Goal: Check status: Check status

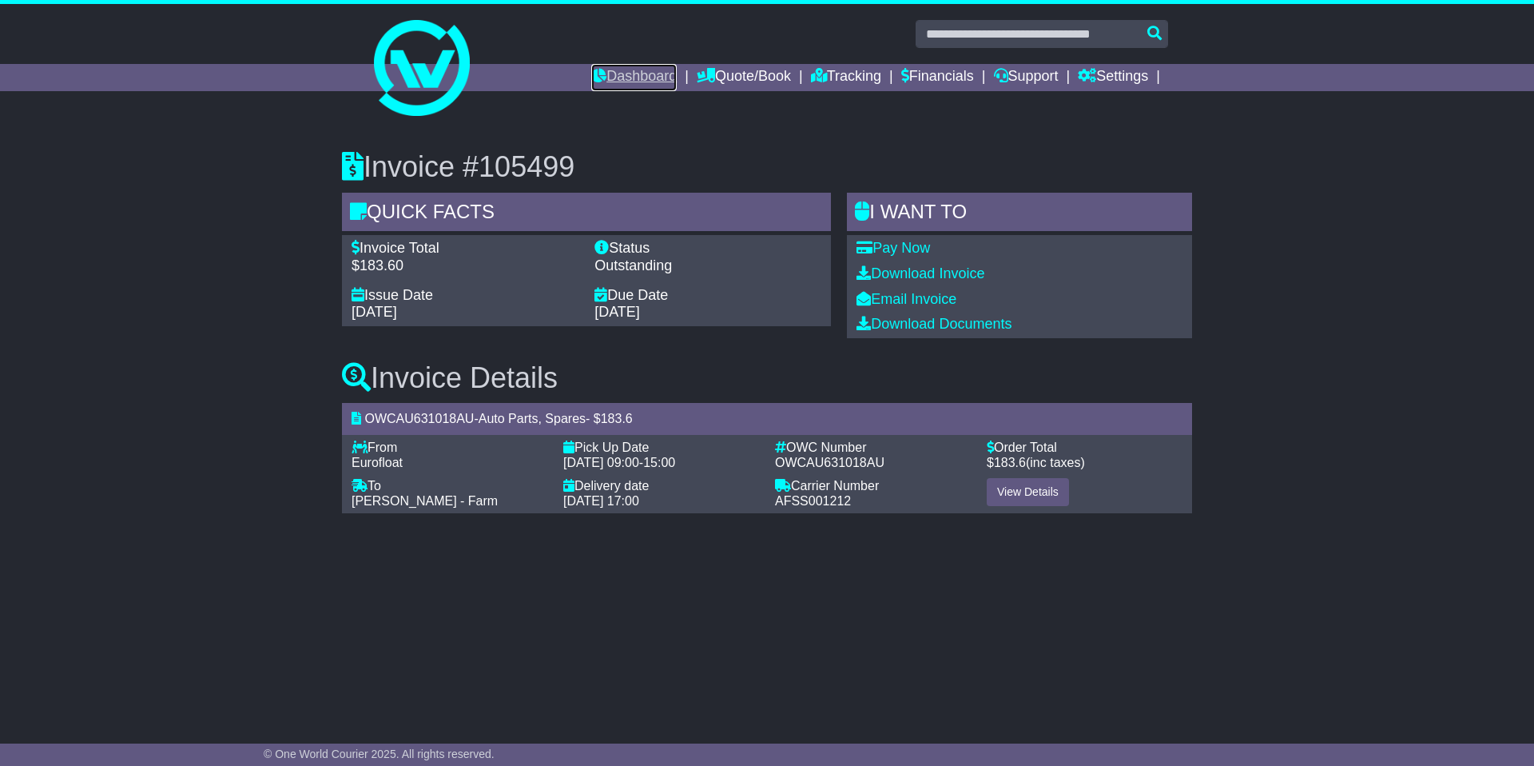
click at [591, 80] on icon at bounding box center [598, 75] width 15 height 14
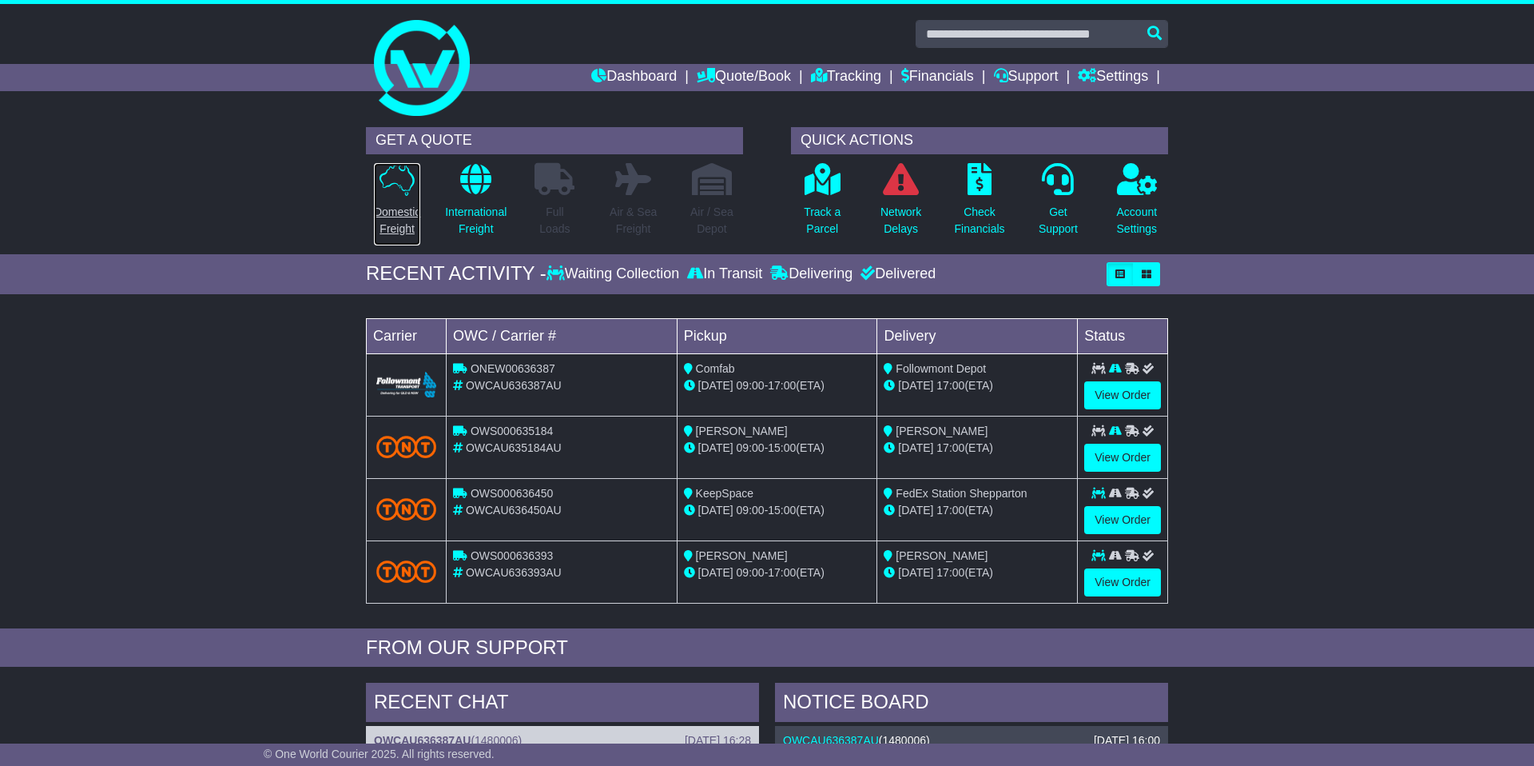
click at [411, 183] on icon at bounding box center [397, 179] width 35 height 33
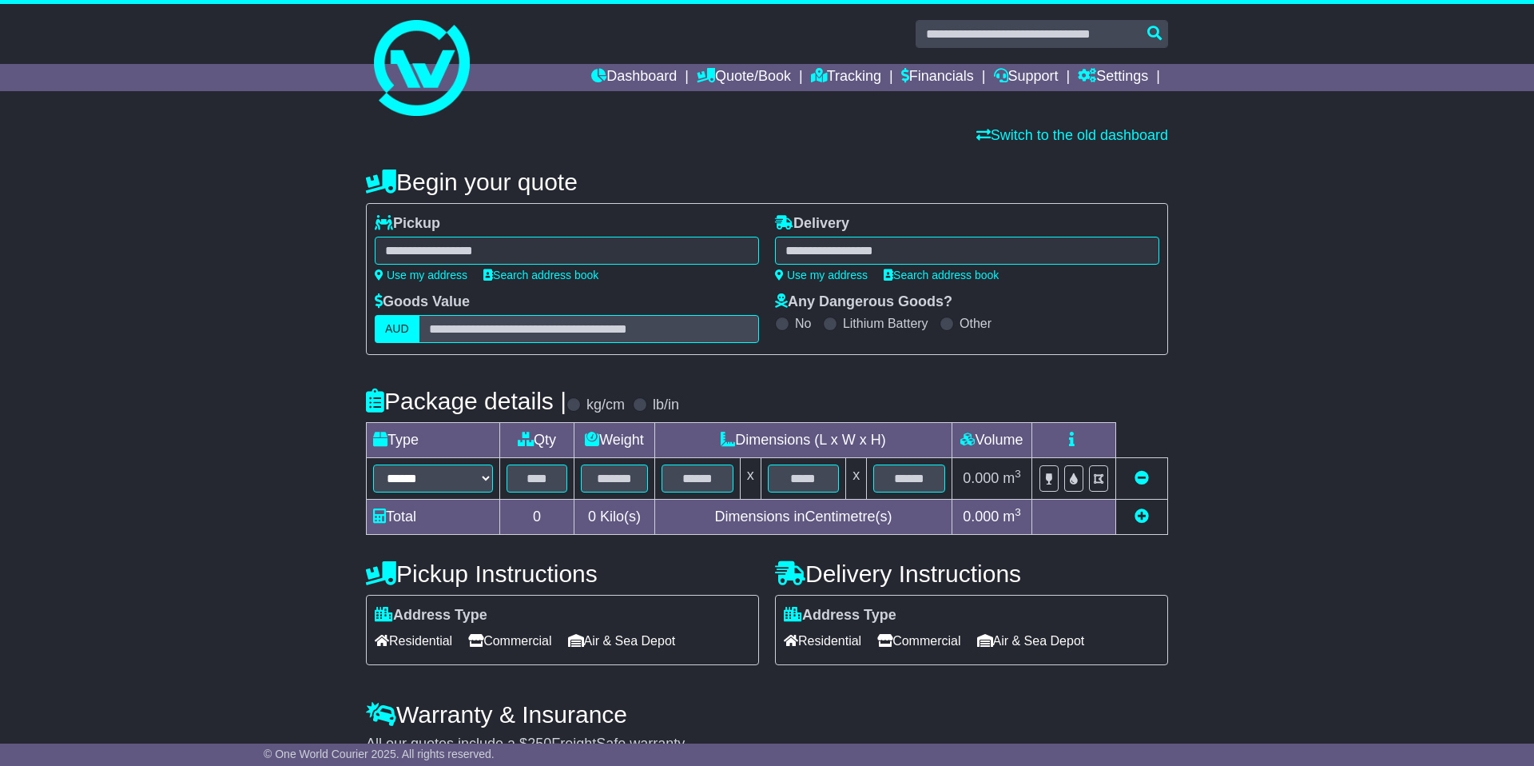
scroll to position [79, 0]
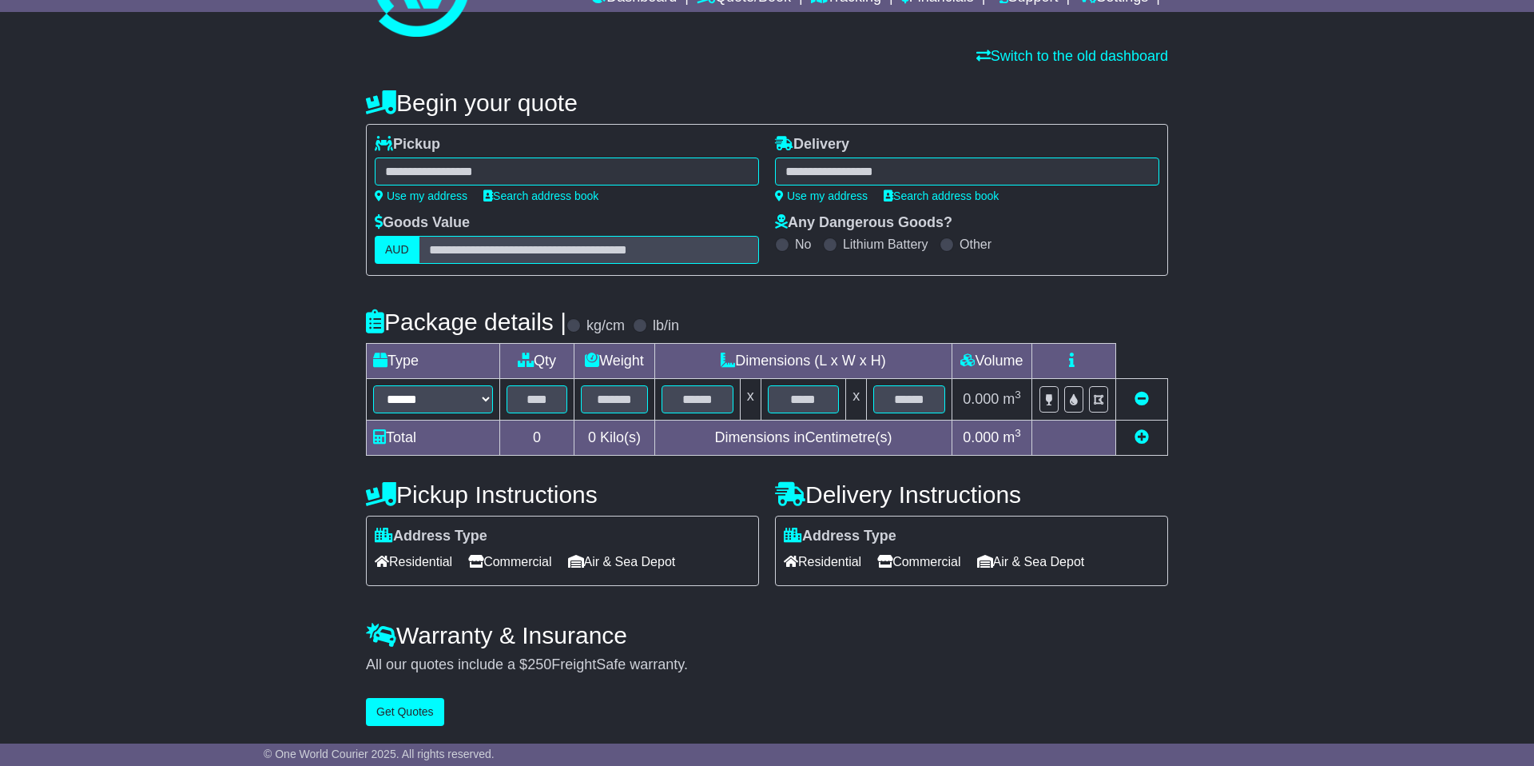
click at [416, 570] on span "Residential" at bounding box center [414, 561] width 78 height 25
click at [523, 557] on span "Commercial" at bounding box center [509, 561] width 83 height 25
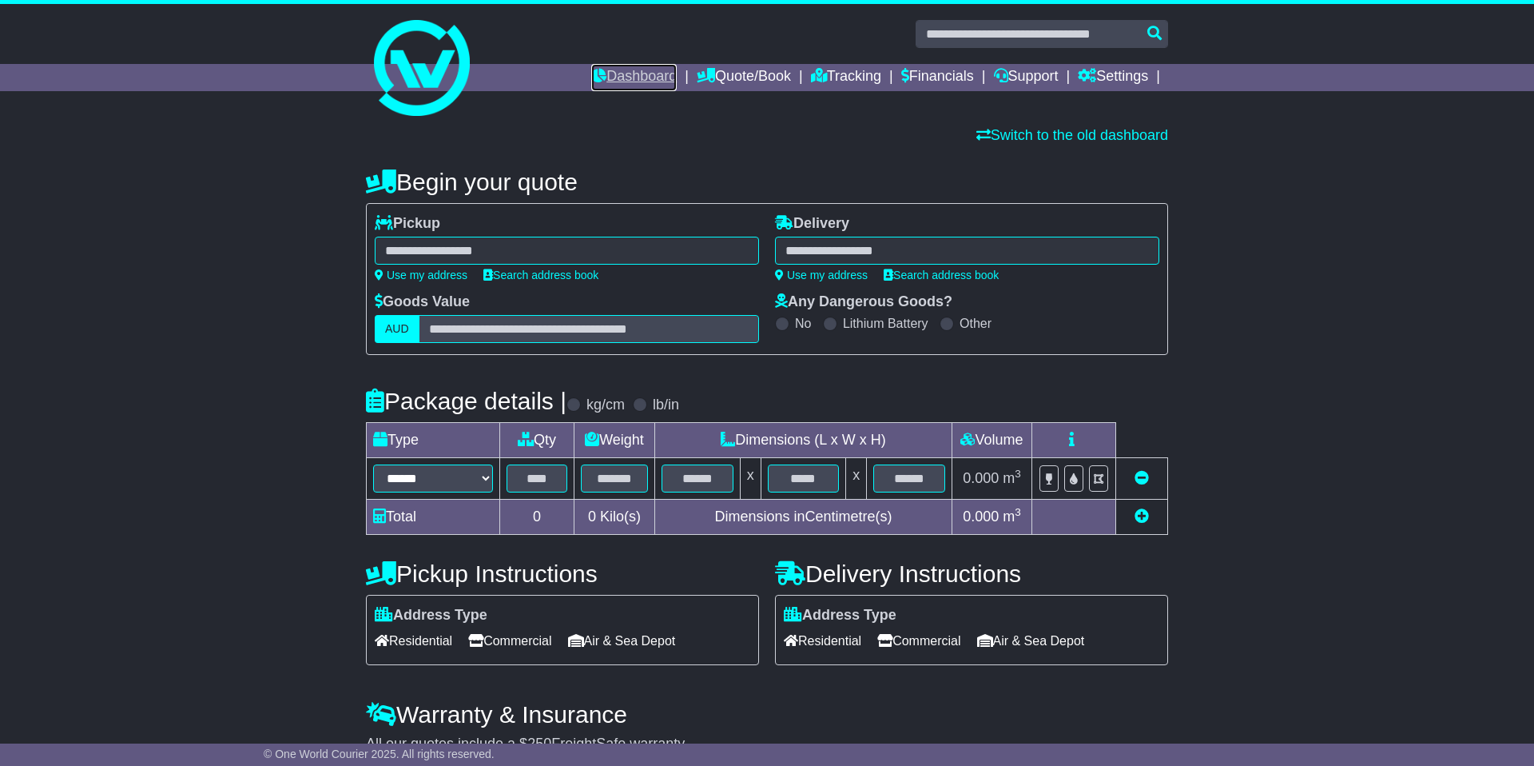
click at [621, 75] on link "Dashboard" at bounding box center [634, 77] width 86 height 27
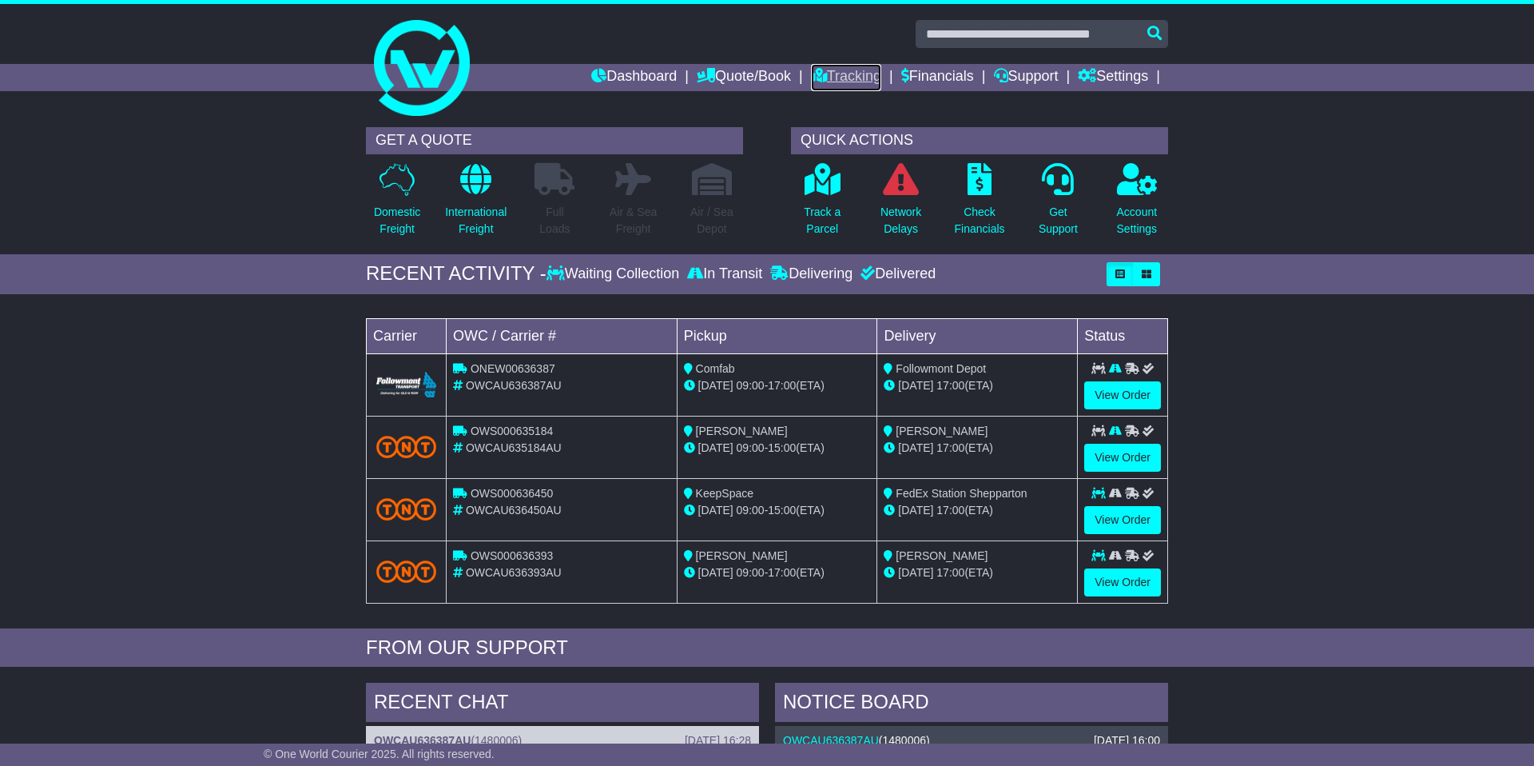
click at [826, 81] on link "Tracking" at bounding box center [846, 77] width 70 height 27
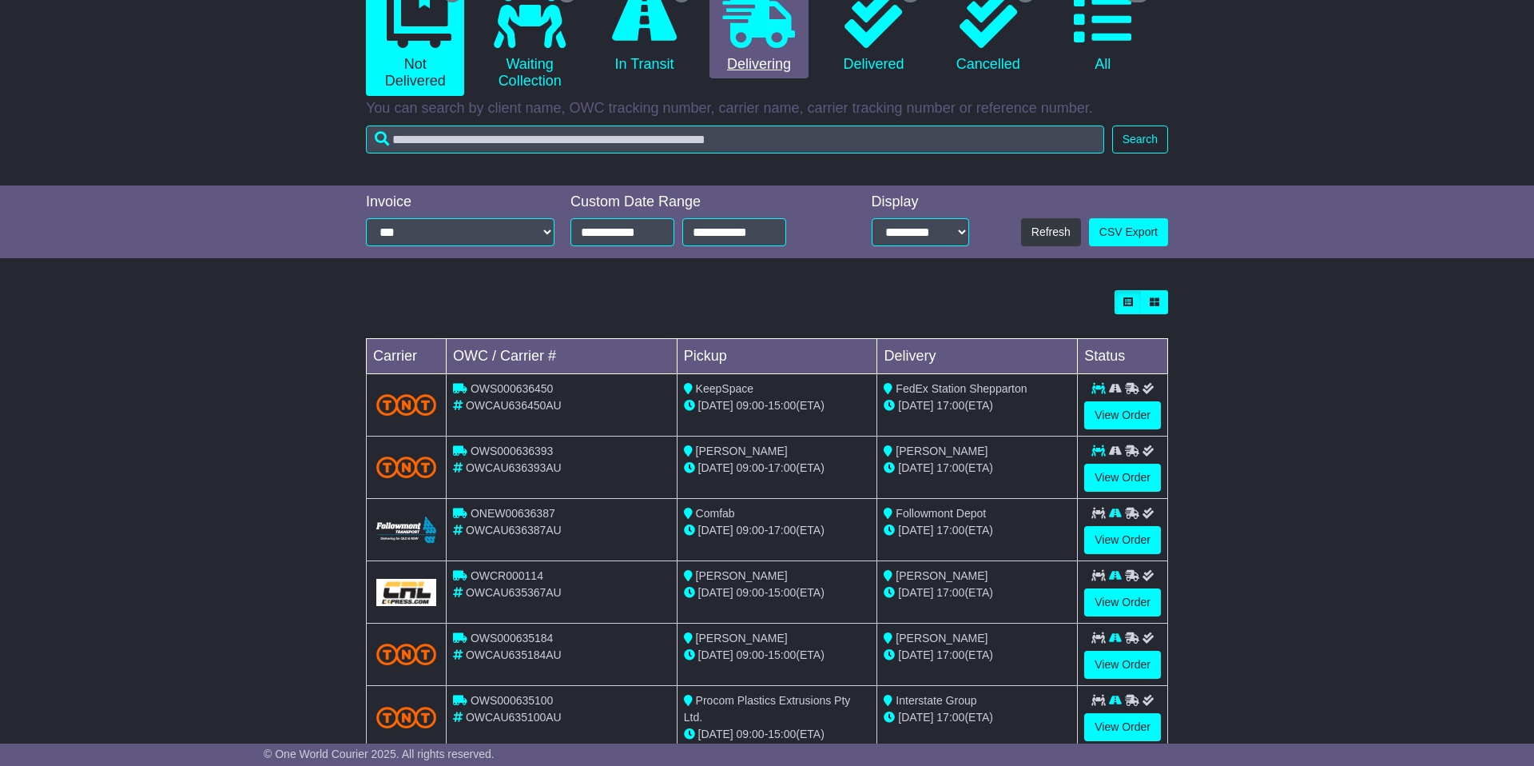
scroll to position [196, 0]
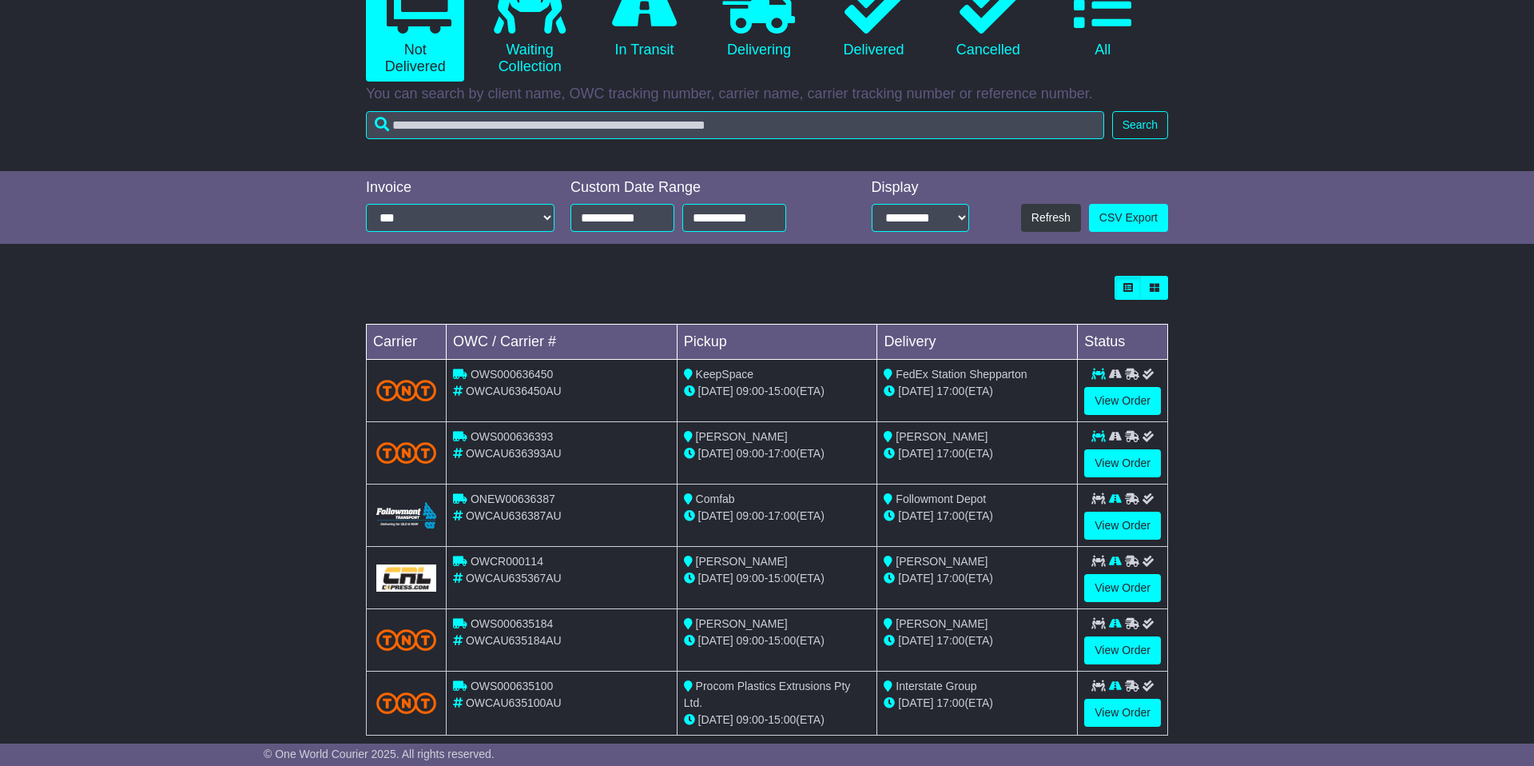
click at [556, 507] on div "ONEW00636387" at bounding box center [561, 499] width 217 height 17
click at [531, 499] on span "ONEW00636387" at bounding box center [513, 498] width 85 height 13
click at [424, 519] on img at bounding box center [406, 515] width 60 height 26
click at [1127, 523] on link "View Order" at bounding box center [1122, 525] width 77 height 28
